Goal: Task Accomplishment & Management: Complete application form

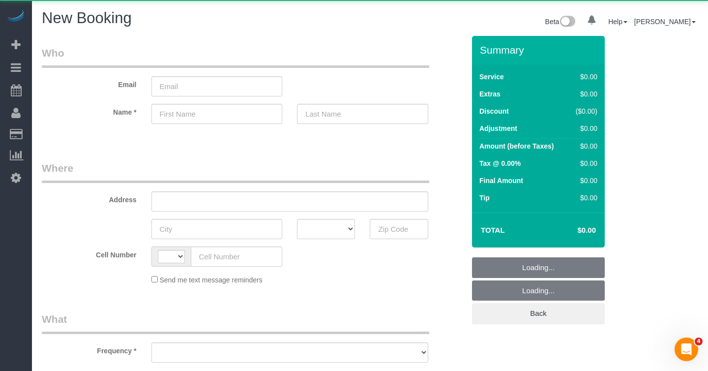
select select "number:89"
select select "number:90"
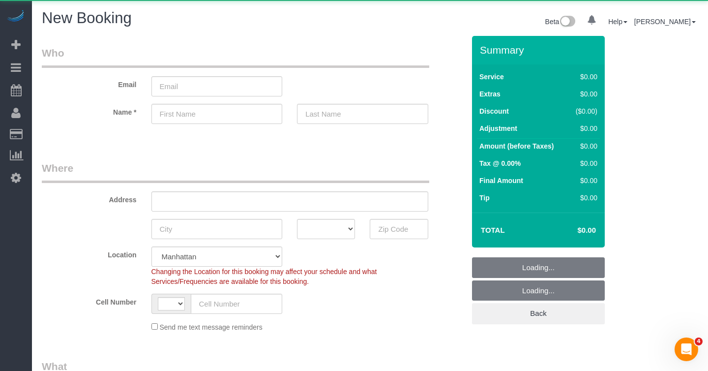
select select "string:[GEOGRAPHIC_DATA]"
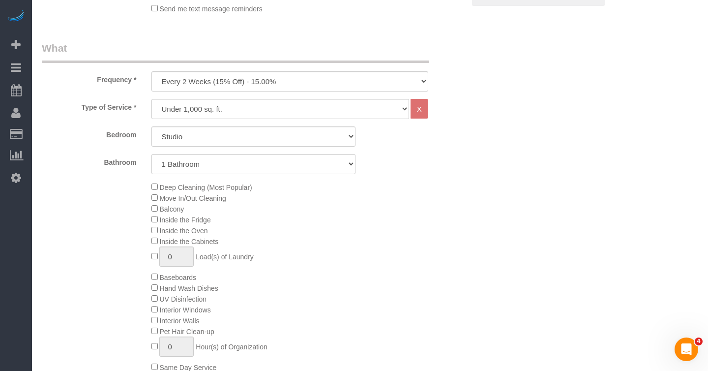
scroll to position [318, 0]
click at [224, 88] on select "One Time Weekly (20% Off) - 20.00% Every 2 Weeks (15% Off) - 15.00% Every 4 Wee…" at bounding box center [289, 81] width 277 height 20
select select "object:1346"
click at [151, 71] on select "One Time Weekly (20% Off) - 20.00% Every 2 Weeks (15% Off) - 15.00% Every 4 Wee…" at bounding box center [289, 81] width 277 height 20
click at [213, 131] on select "Studio 1 Bedroom 2 Bedrooms 3 Bedrooms" at bounding box center [253, 136] width 204 height 20
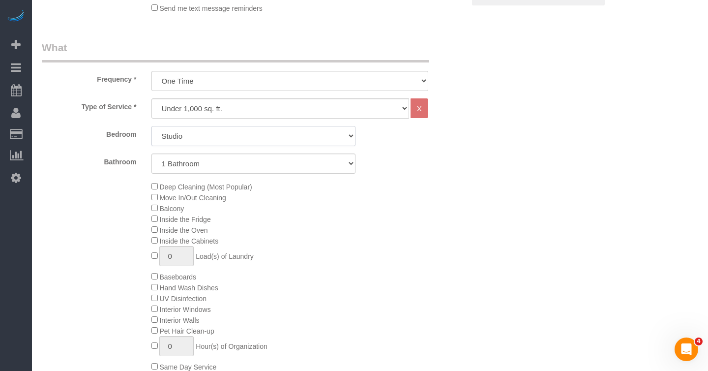
select select "1"
click at [151, 126] on select "Studio 1 Bedroom 2 Bedrooms 3 Bedrooms" at bounding box center [253, 136] width 204 height 20
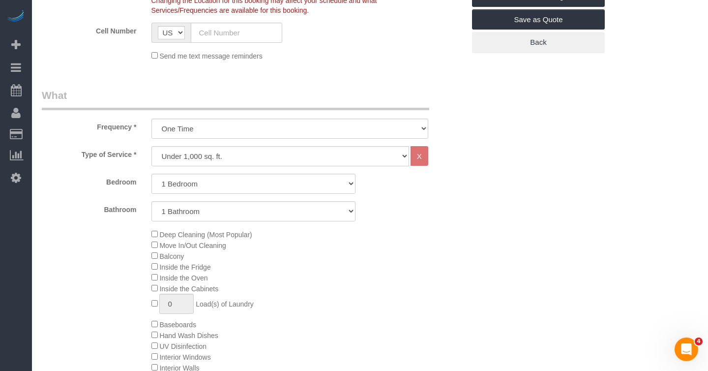
scroll to position [272, 0]
